Goal: Task Accomplishment & Management: Manage account settings

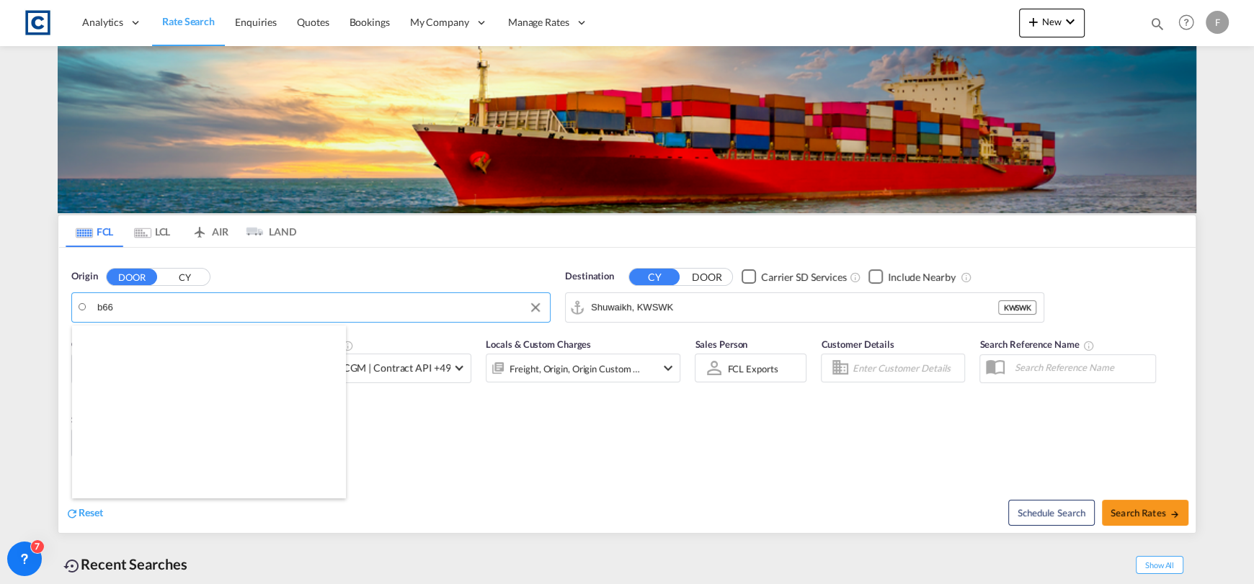
scroll to position [432, 0]
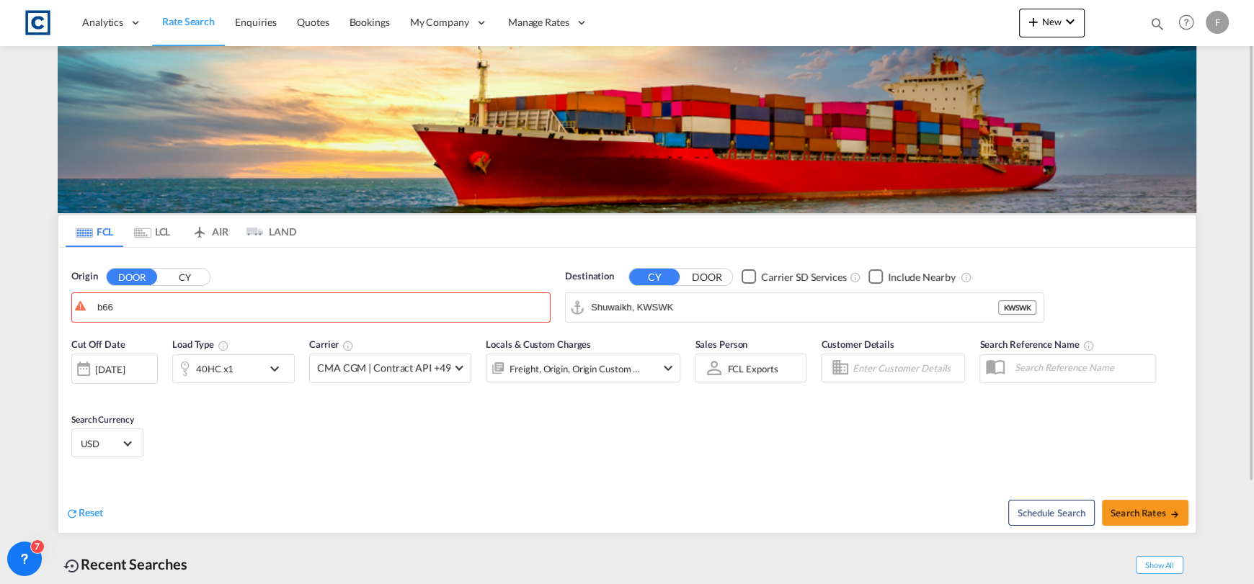
click at [189, 279] on button "CY" at bounding box center [184, 277] width 50 height 17
click at [194, 305] on body "Analytics Reports Dashboard Rate Search Enquiries Quotes Bookings" at bounding box center [627, 292] width 1254 height 584
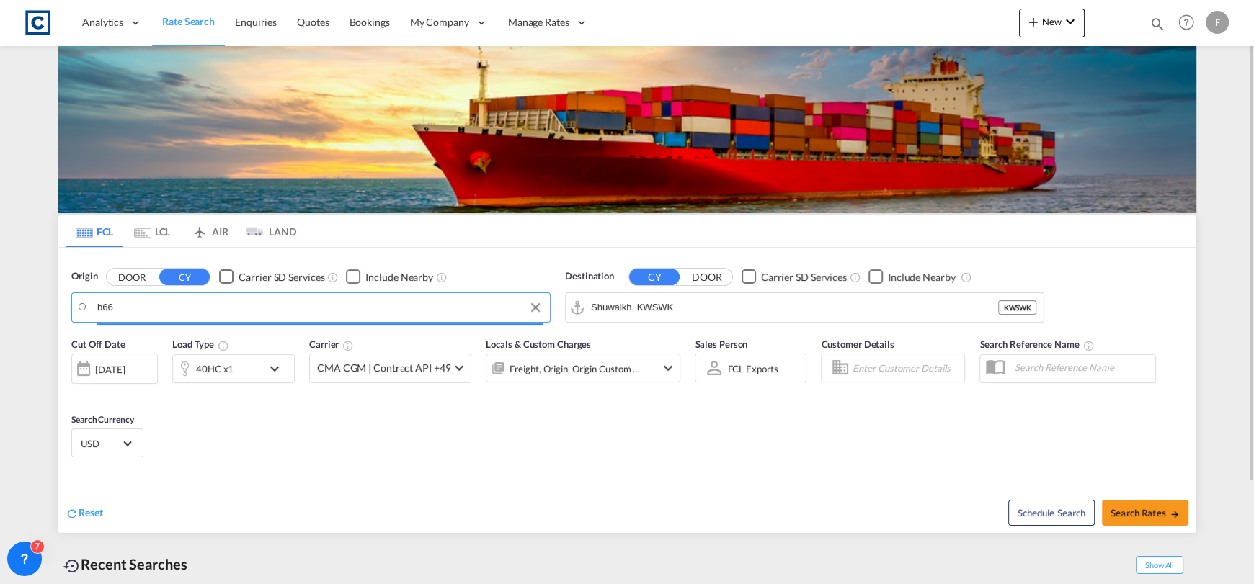
scroll to position [0, 0]
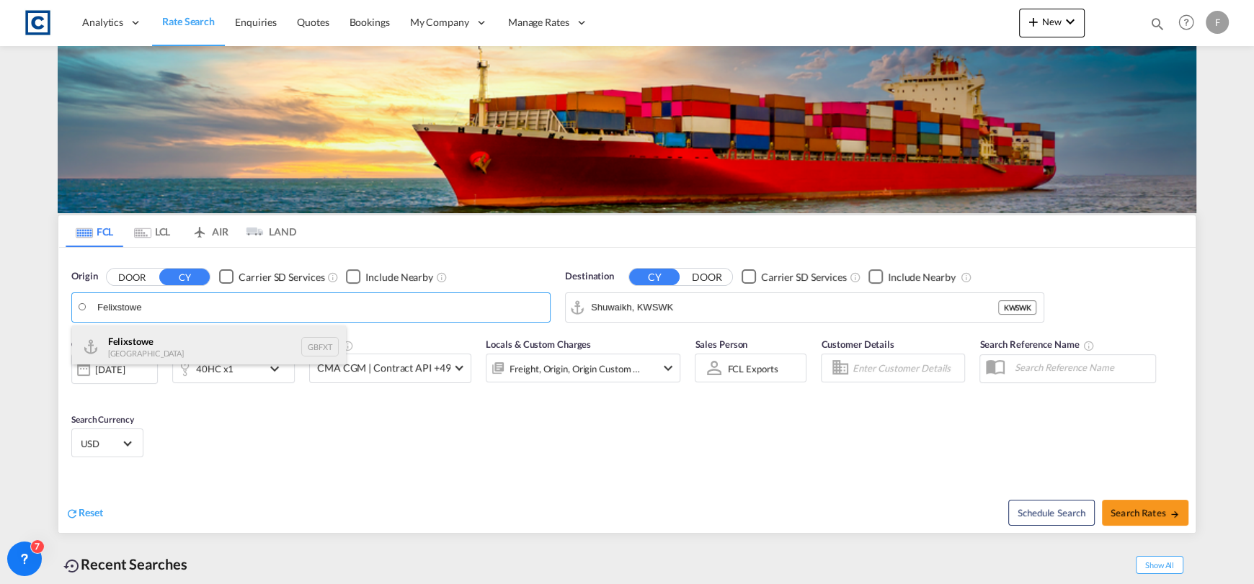
click at [228, 332] on div "Felixstowe [GEOGRAPHIC_DATA] GBFXT" at bounding box center [209, 347] width 274 height 43
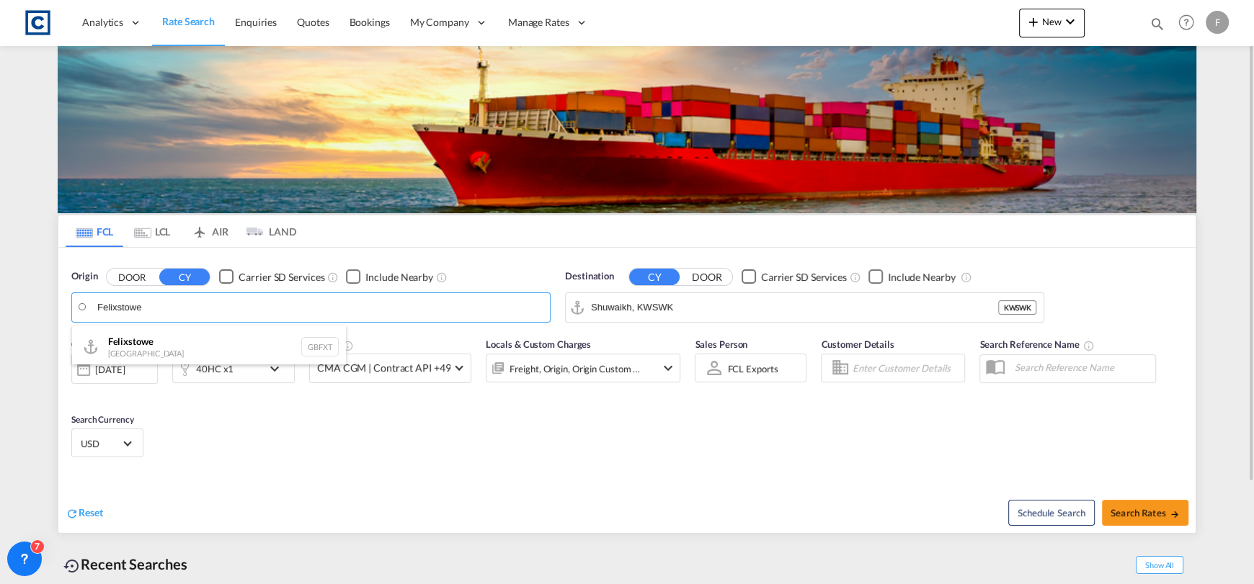
type input "Felixstowe, GBFXT"
click at [752, 309] on input "Shuwaikh, KWSWK" at bounding box center [813, 308] width 445 height 22
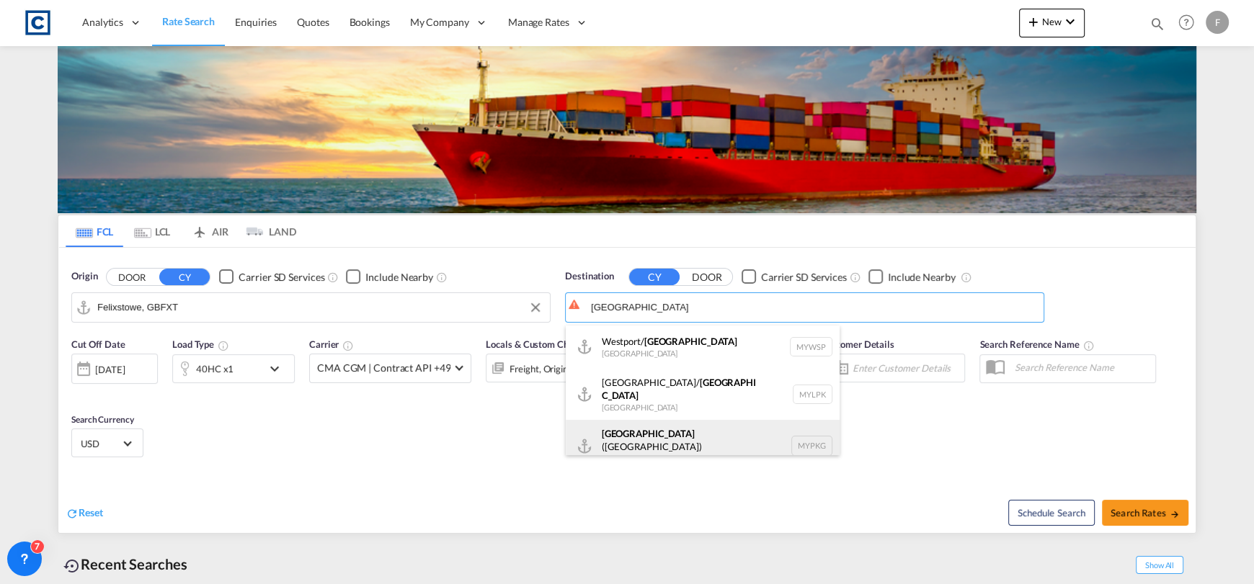
click at [802, 432] on div "[GEOGRAPHIC_DATA] ([GEOGRAPHIC_DATA]) [GEOGRAPHIC_DATA] MYPKG" at bounding box center [703, 446] width 274 height 52
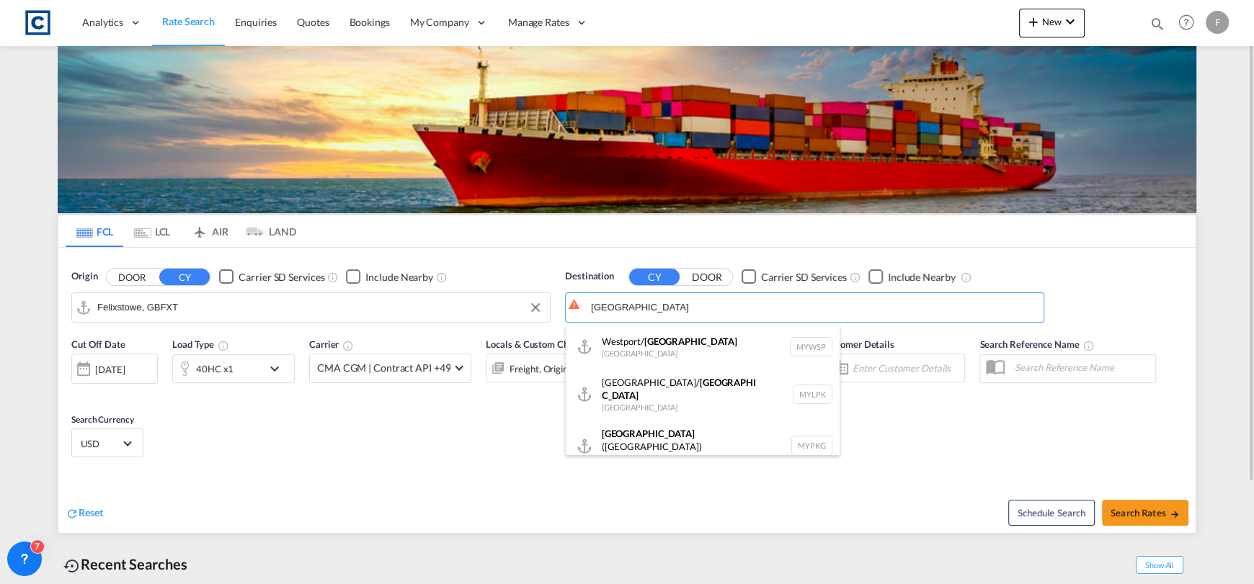
type input "[GEOGRAPHIC_DATA] ([GEOGRAPHIC_DATA]), MYPKG"
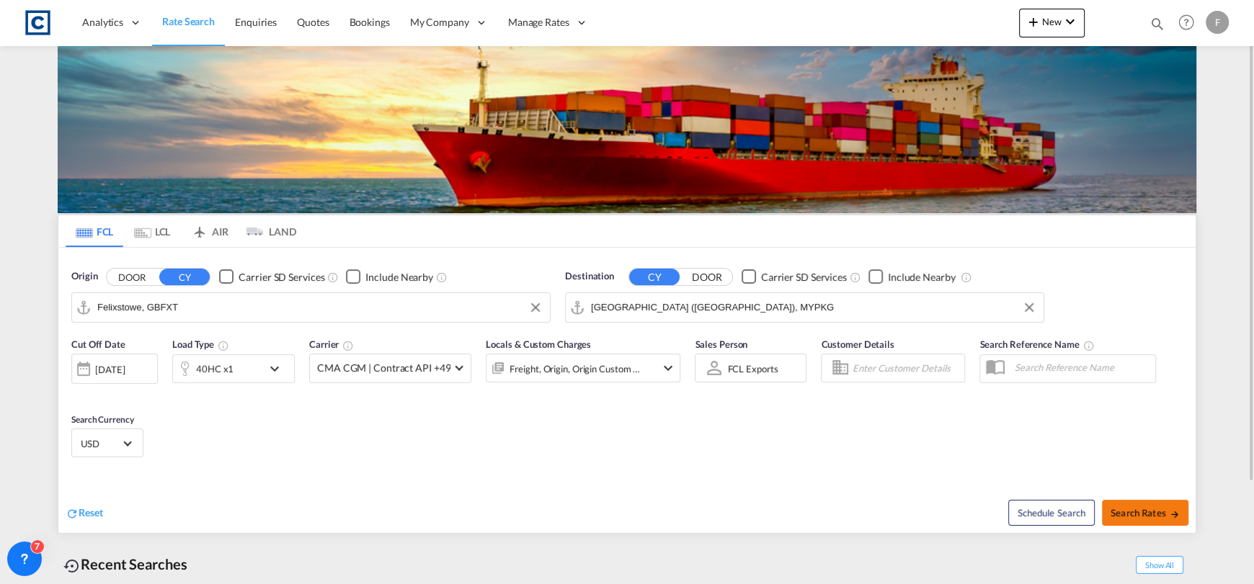
click at [1143, 507] on span "Search Rates" at bounding box center [1144, 513] width 69 height 12
type input "GBFXT to MYPKG / [DATE]"
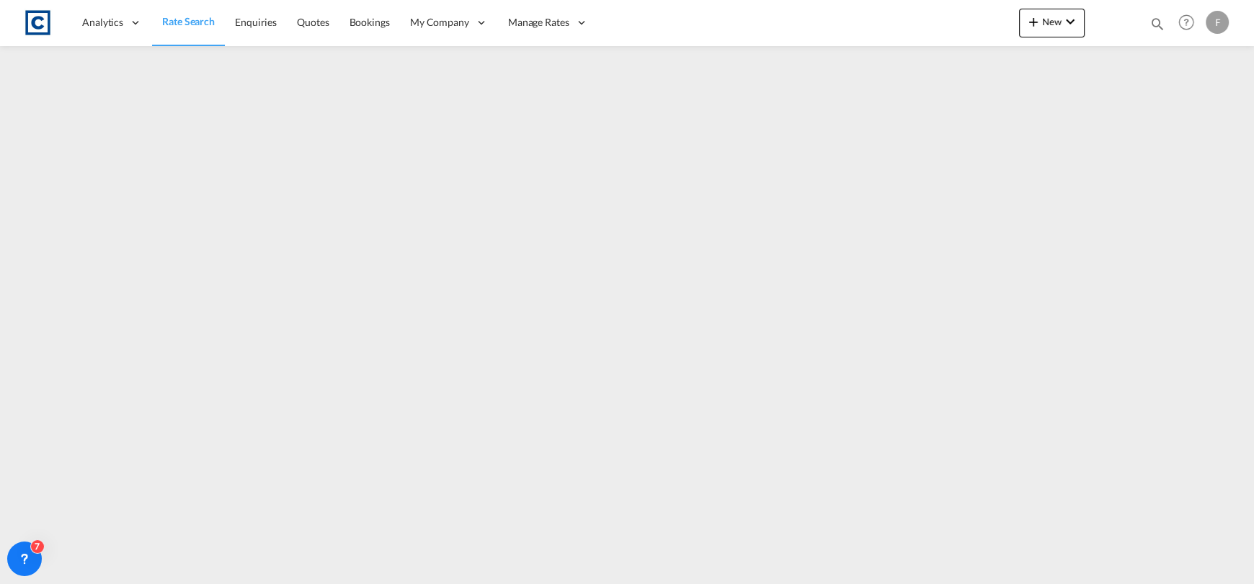
click at [1164, 14] on div "Bookings Quotes Enquiries Help Resources Product Release F My Profile Logout" at bounding box center [1187, 22] width 92 height 45
click at [1161, 19] on md-icon "icon-magnify" at bounding box center [1157, 24] width 16 height 16
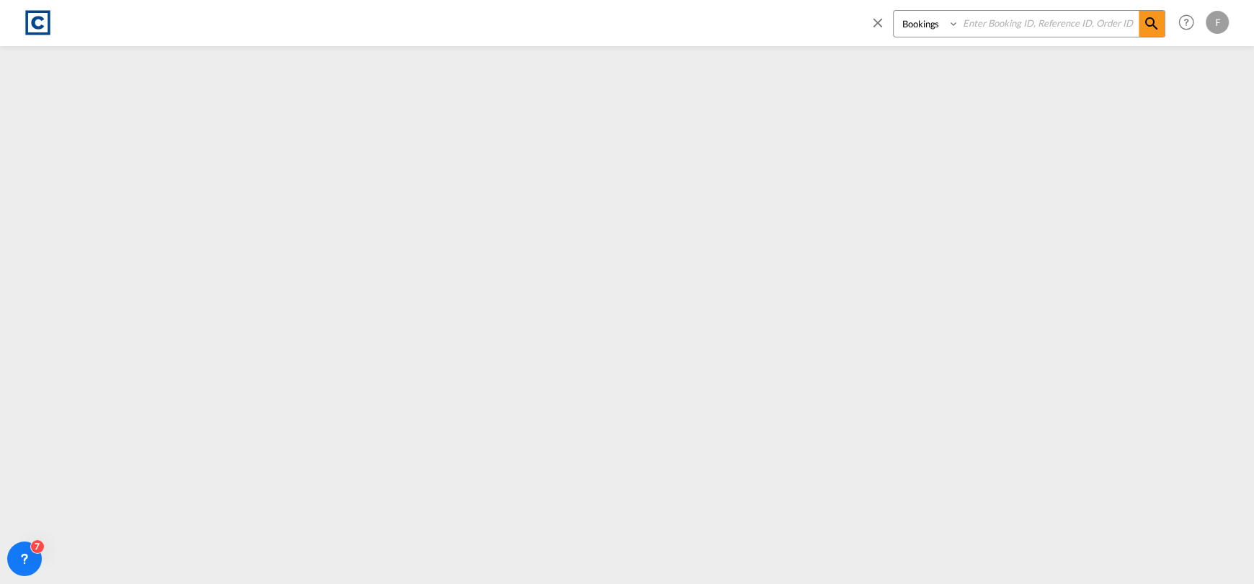
drag, startPoint x: 1070, startPoint y: 29, endPoint x: 940, endPoint y: 22, distance: 129.9
click at [1069, 29] on input at bounding box center [1048, 23] width 179 height 25
paste input "CAD000009856"
type input "CAD000009856"
click at [932, 19] on select "Bookings Quotes Enquiries" at bounding box center [927, 24] width 68 height 26
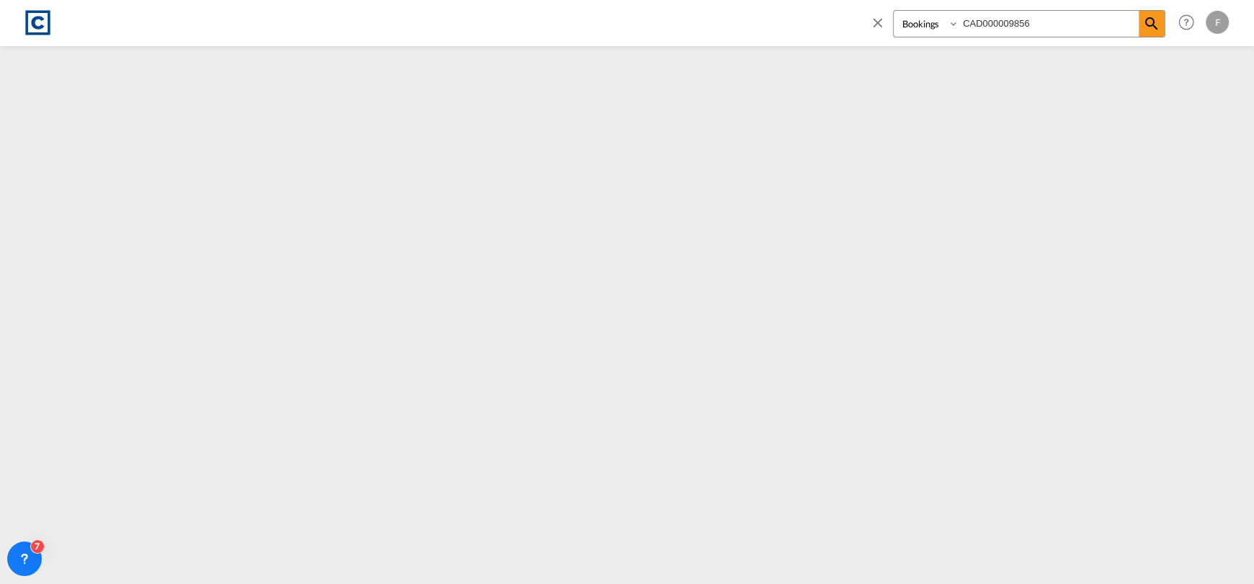
select select "Quotes"
click at [893, 11] on select "Bookings Quotes Enquiries" at bounding box center [927, 24] width 68 height 26
click at [1154, 29] on md-icon "icon-magnify" at bounding box center [1151, 23] width 17 height 17
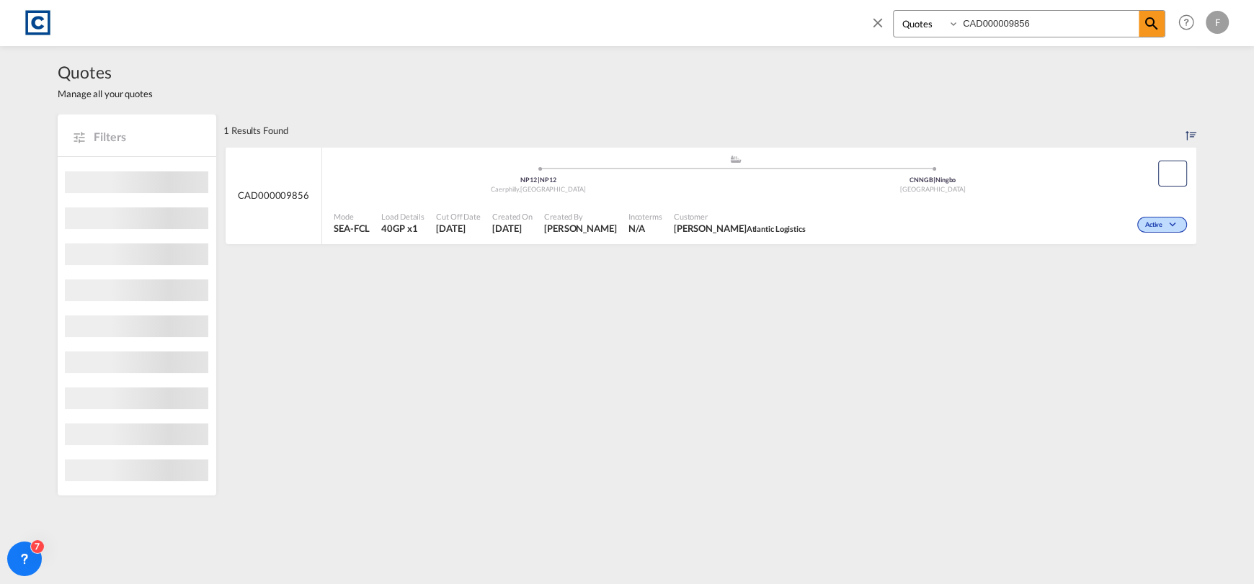
click at [849, 251] on md-content "CAD000009856 .a{fill:#aaa8ad;} .a{fill:#aaa8ad;} NP12 | NP12 Caerphilly , [GEOG…" at bounding box center [709, 201] width 973 height 109
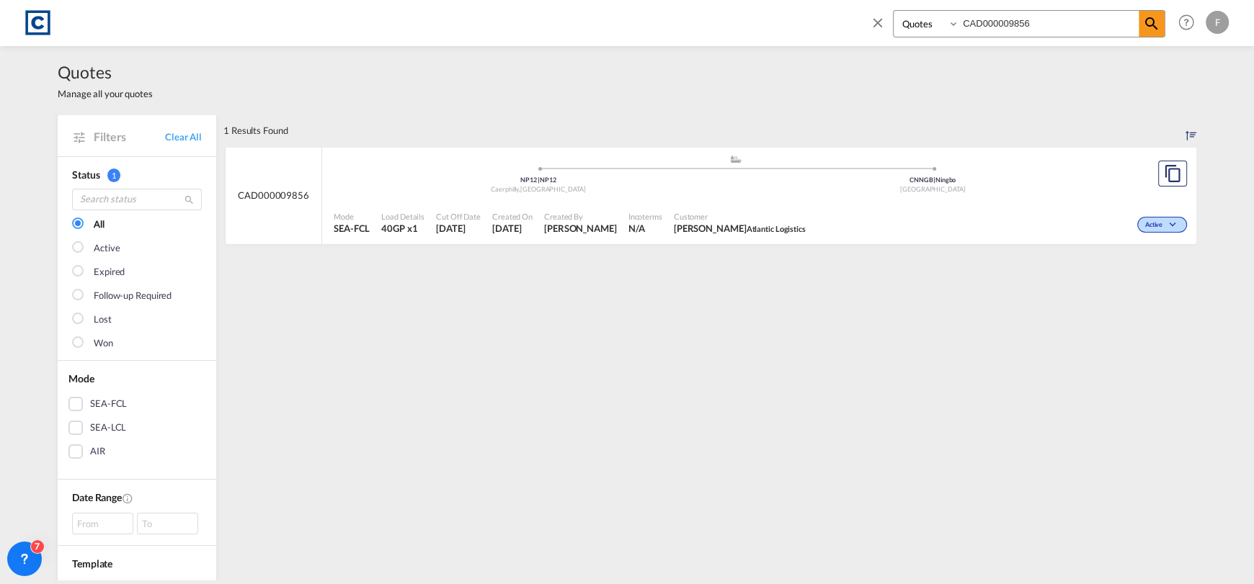
click at [853, 238] on div "Active" at bounding box center [1000, 223] width 379 height 36
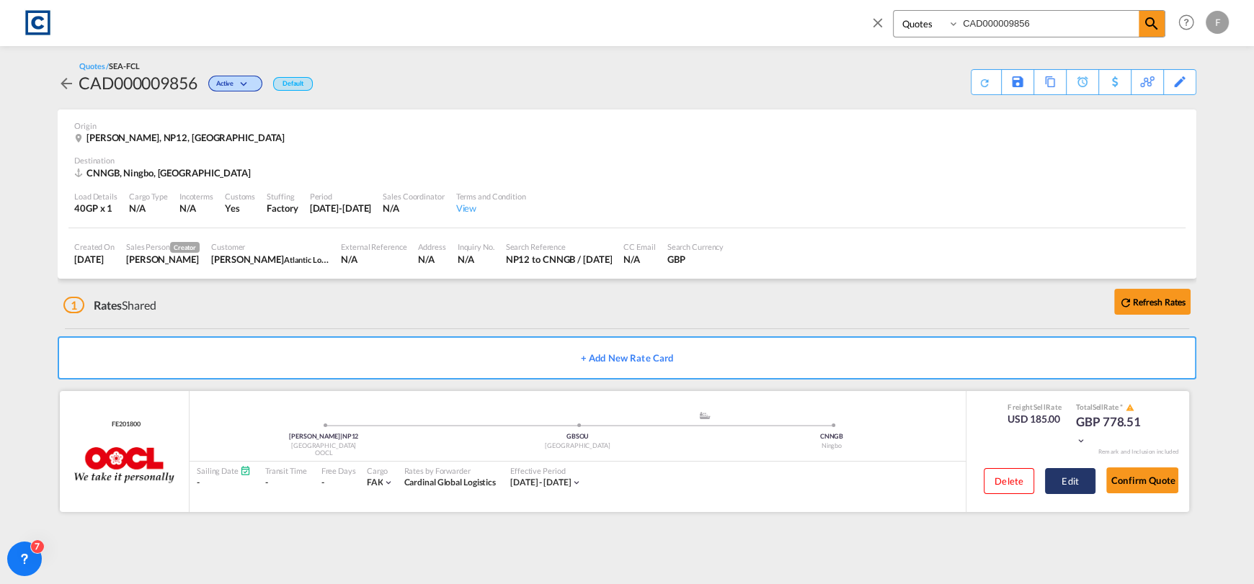
click at [1088, 480] on button "Edit" at bounding box center [1070, 481] width 50 height 26
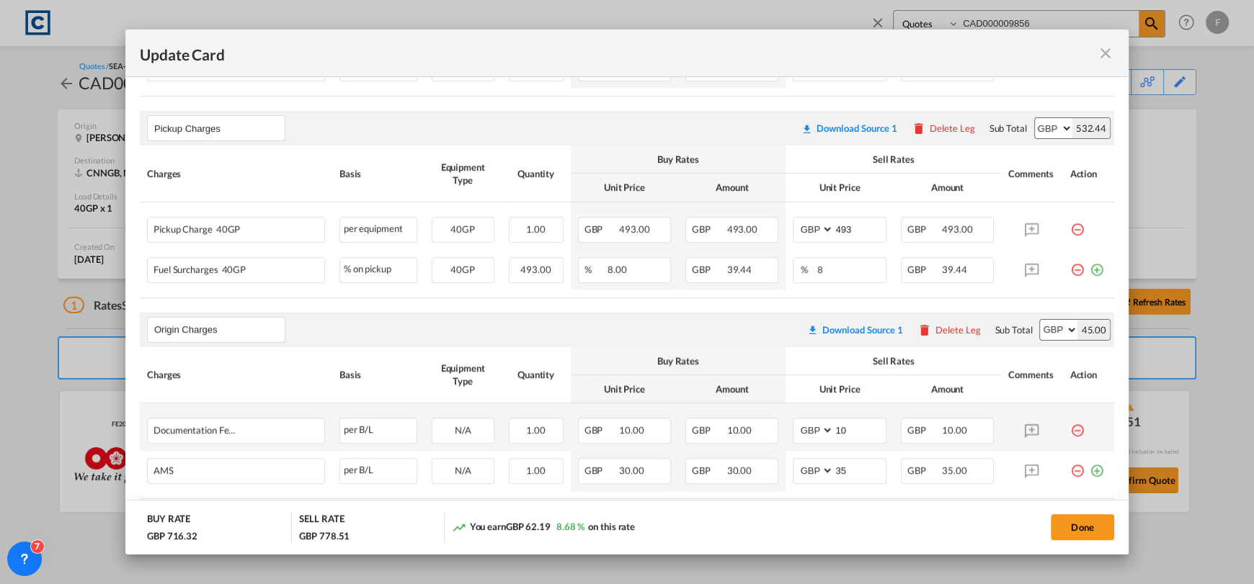
scroll to position [394, 0]
